Goal: Complete application form

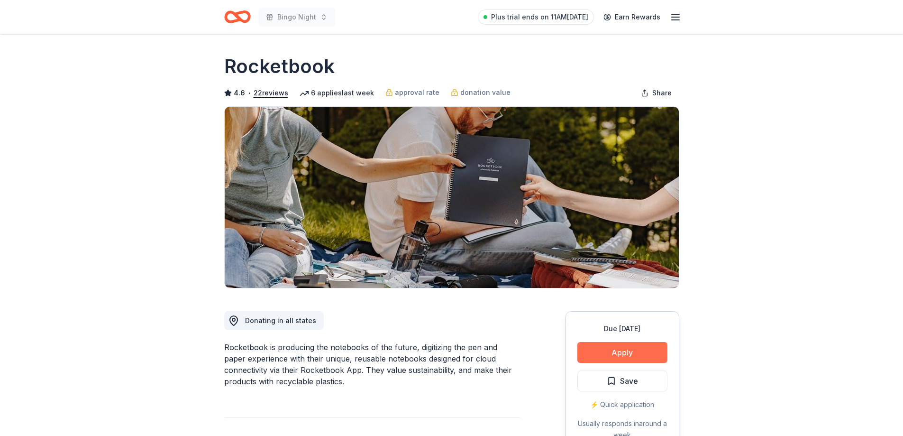
click at [595, 351] on button "Apply" at bounding box center [622, 352] width 90 height 21
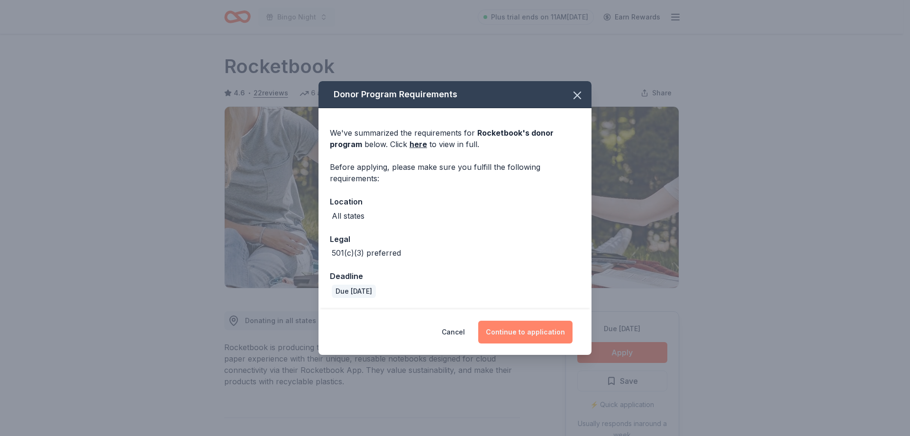
click at [518, 331] on button "Continue to application" at bounding box center [525, 331] width 94 height 23
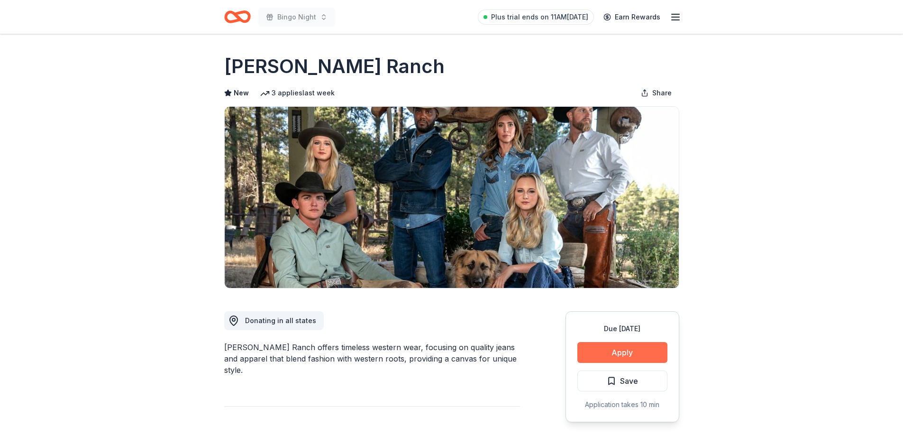
click at [602, 357] on button "Apply" at bounding box center [622, 352] width 90 height 21
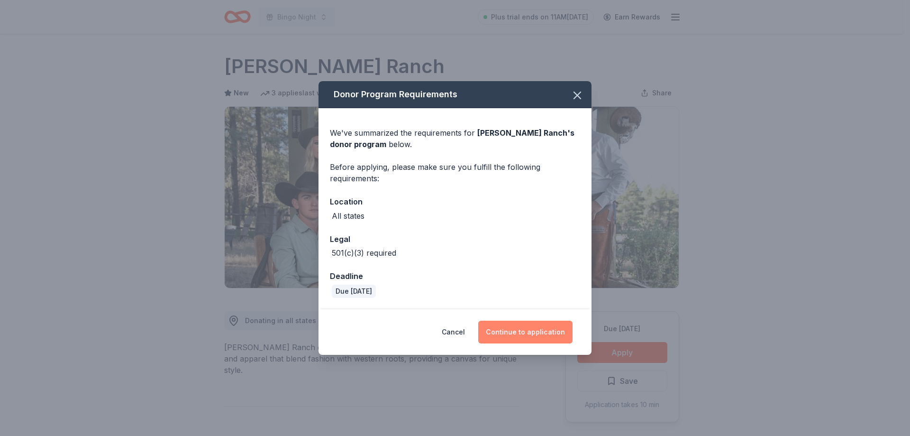
click at [501, 320] on button "Continue to application" at bounding box center [525, 331] width 94 height 23
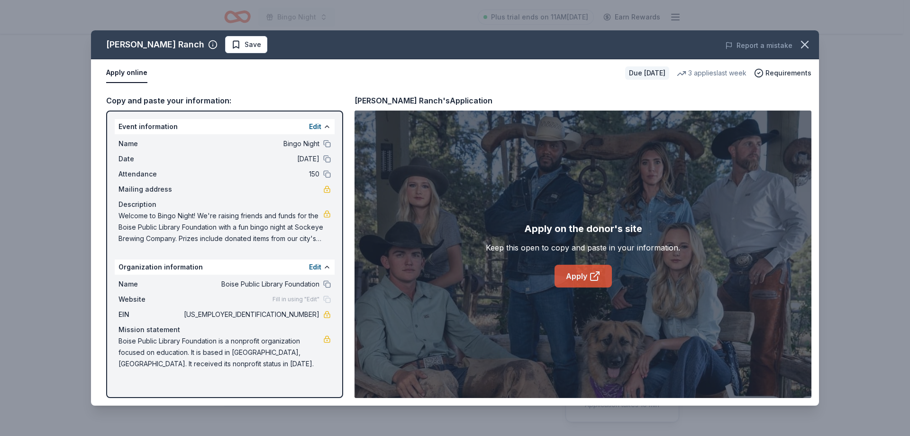
click at [579, 282] on link "Apply" at bounding box center [582, 275] width 57 height 23
click at [245, 43] on span "Save" at bounding box center [253, 44] width 17 height 11
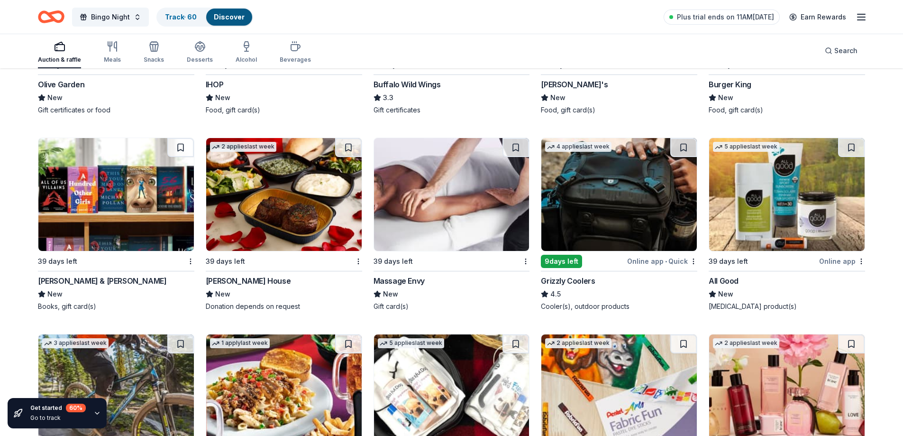
scroll to position [2850, 0]
